Goal: Information Seeking & Learning: Learn about a topic

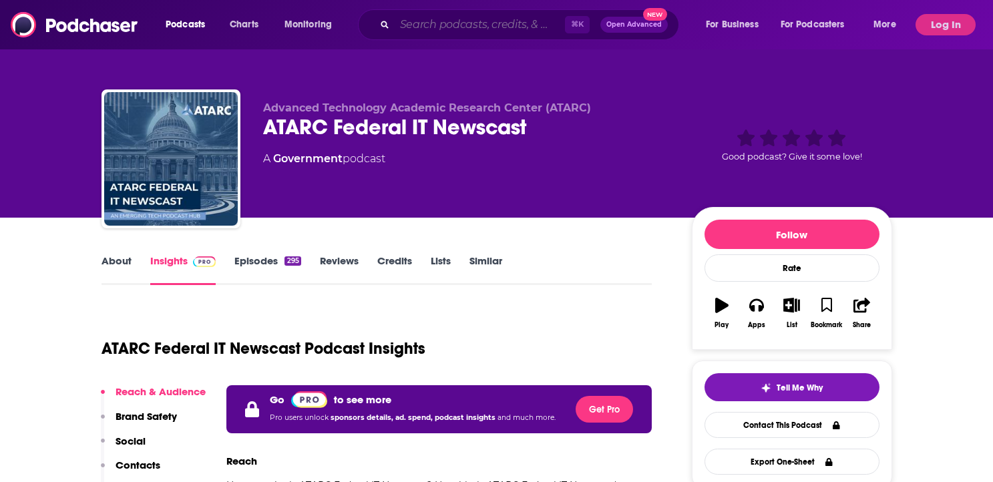
click at [431, 31] on input "Search podcasts, credits, & more..." at bounding box center [480, 24] width 170 height 21
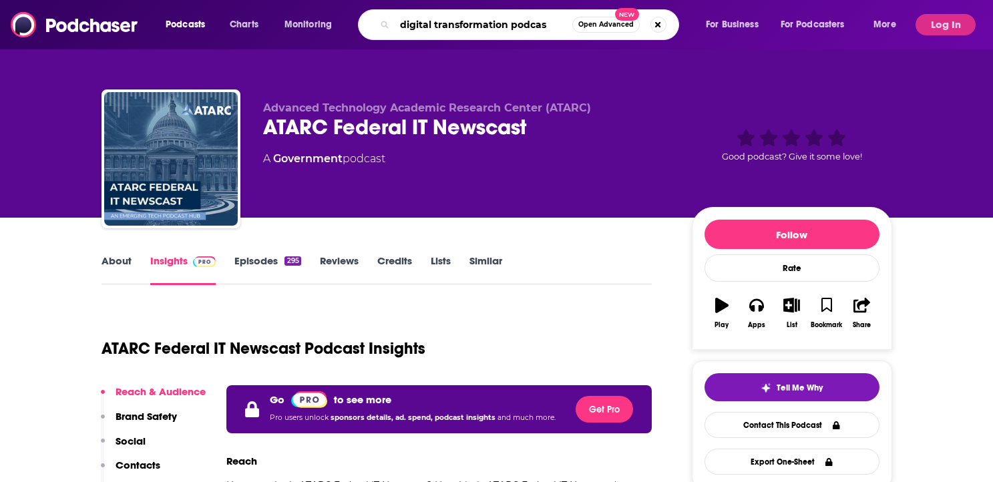
type input "digital transformation podcast"
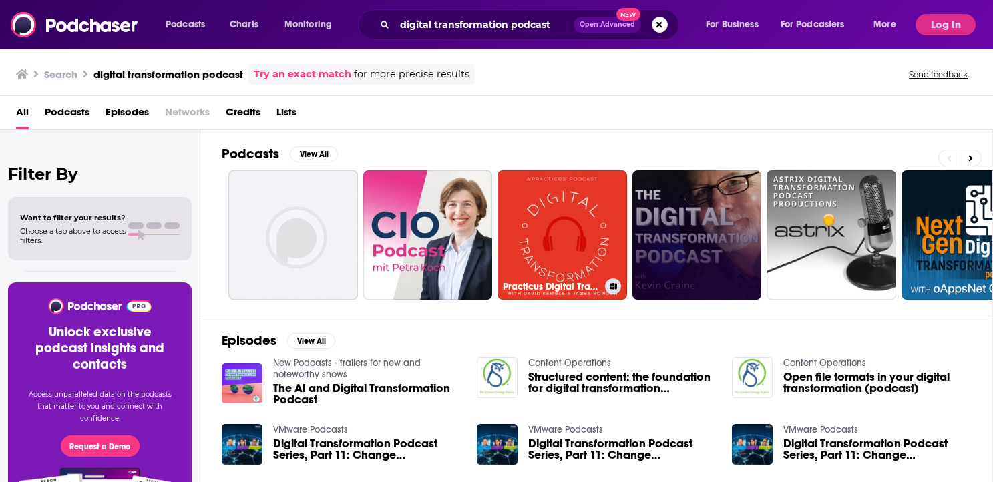
click at [672, 239] on link at bounding box center [697, 235] width 130 height 130
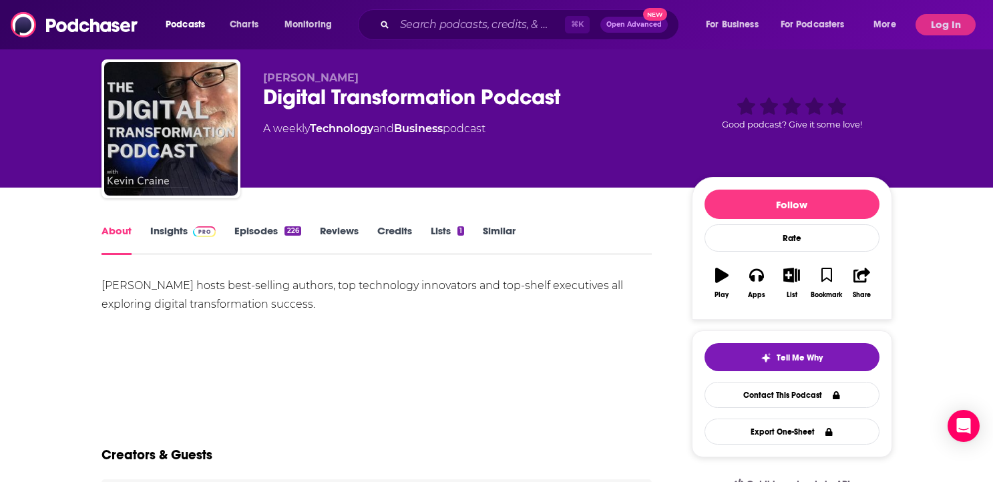
scroll to position [39, 0]
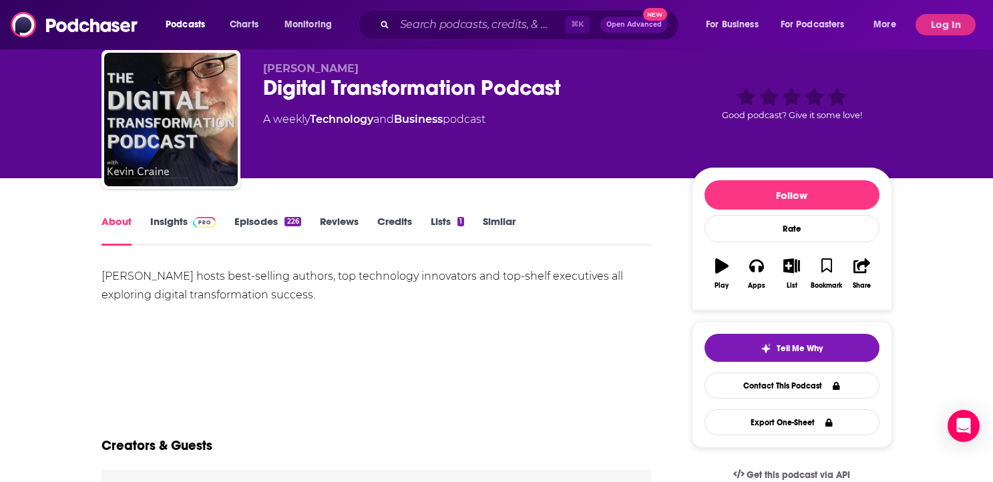
click at [264, 302] on div "[PERSON_NAME] hosts best-selling authors, top technology innovators and top-she…" at bounding box center [376, 285] width 551 height 37
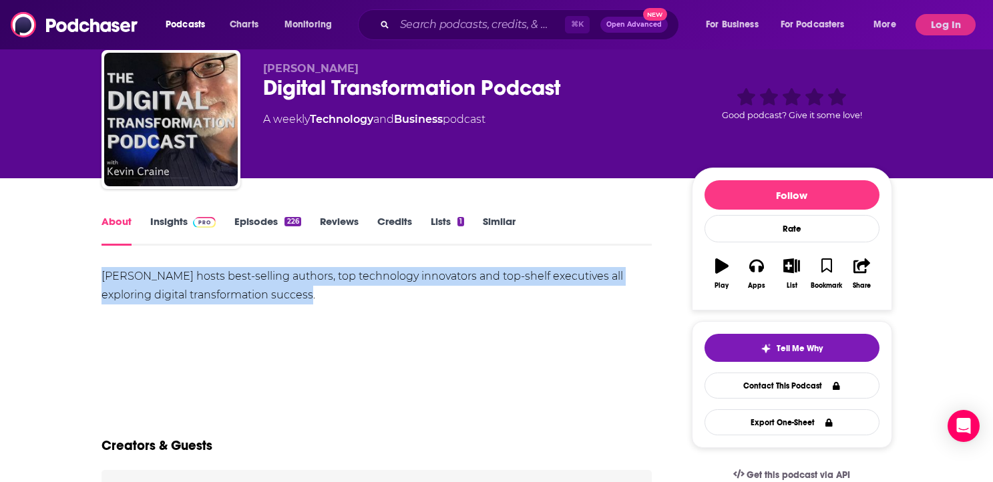
drag, startPoint x: 270, startPoint y: 301, endPoint x: 81, endPoint y: 279, distance: 190.2
copy div "[PERSON_NAME] hosts best-selling authors, top technology innovators and top-she…"
click at [262, 293] on div "[PERSON_NAME] hosts best-selling authors, top technology innovators and top-she…" at bounding box center [376, 285] width 551 height 37
drag, startPoint x: 262, startPoint y: 293, endPoint x: 203, endPoint y: 275, distance: 62.1
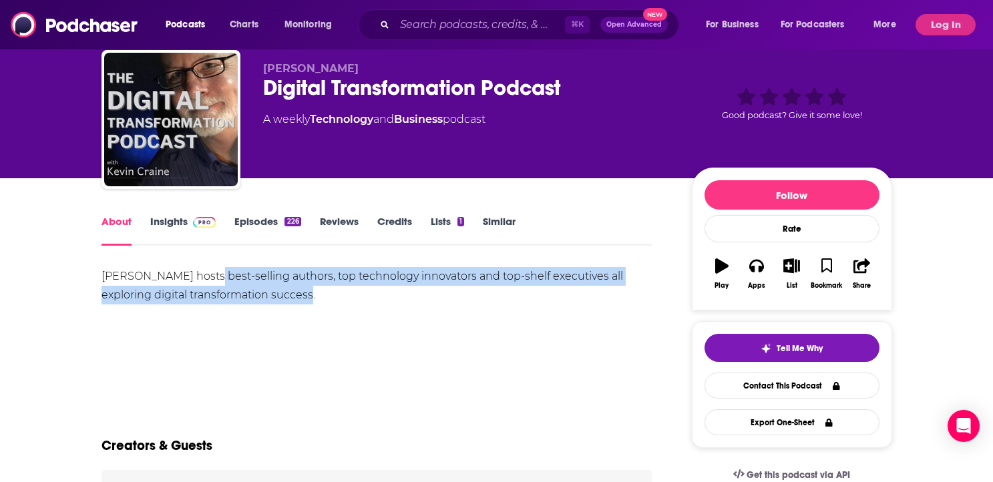
click at [203, 275] on div "[PERSON_NAME] hosts best-selling authors, top technology innovators and top-she…" at bounding box center [376, 285] width 551 height 37
copy div "best-selling authors, top technology innovators and top-shelf executives all ex…"
